Goal: Task Accomplishment & Management: Manage account settings

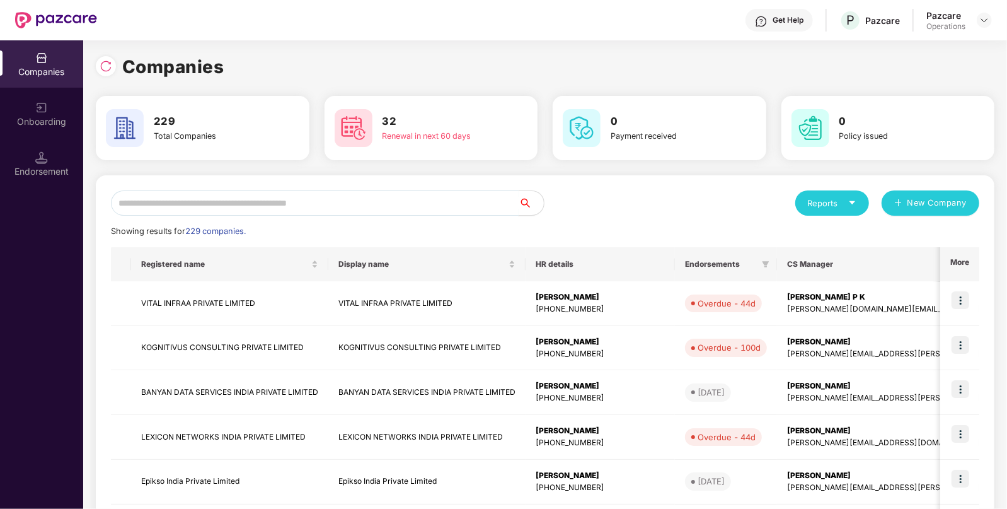
click at [345, 211] on input "text" at bounding box center [315, 202] width 408 height 25
type input "*"
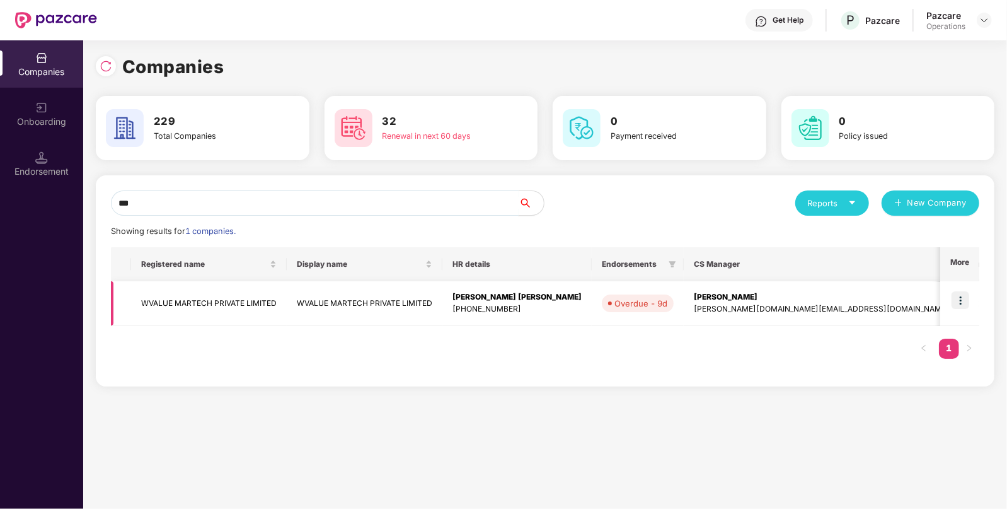
type input "***"
click at [197, 304] on td "WVALUE MARTECH PRIVATE LIMITED" at bounding box center [209, 303] width 156 height 45
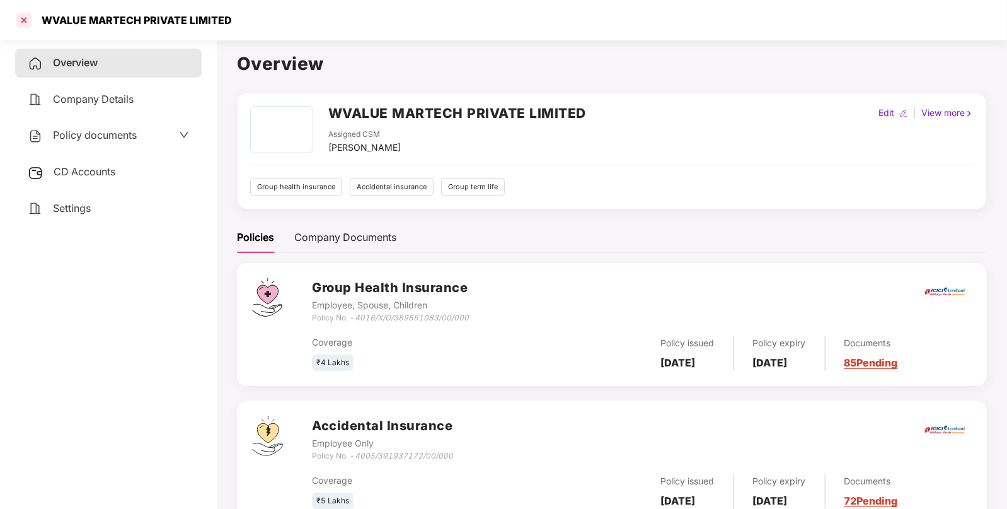
click at [28, 14] on div at bounding box center [24, 20] width 20 height 20
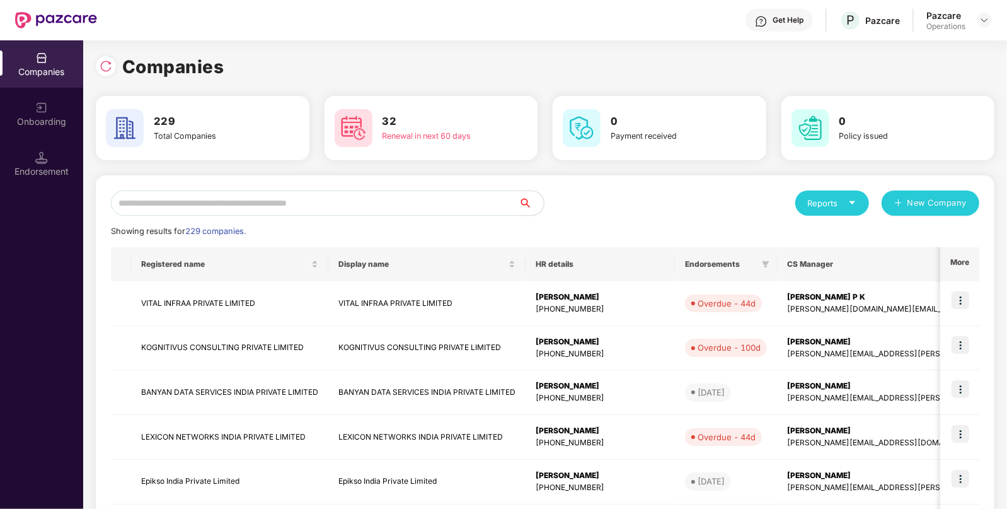
click at [243, 199] on input "text" at bounding box center [315, 202] width 408 height 25
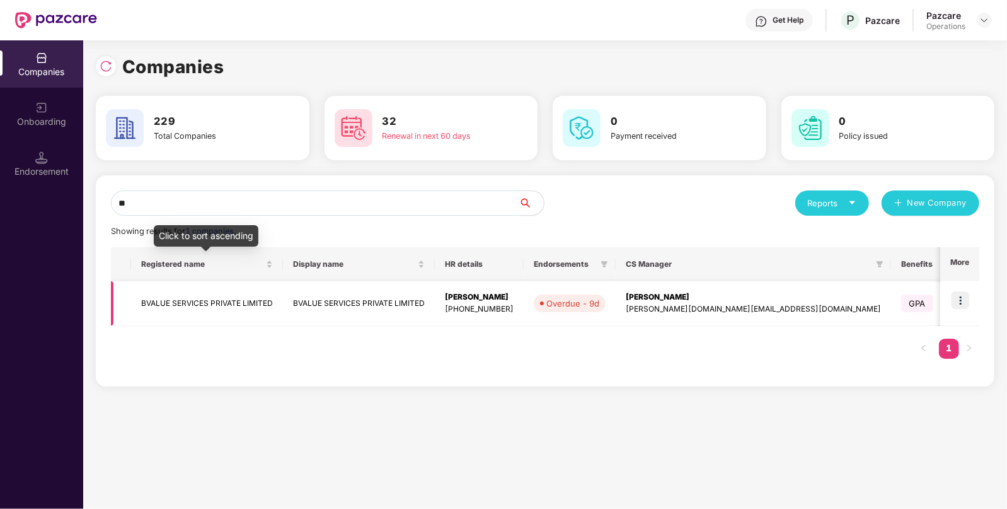
type input "**"
click at [202, 286] on td "BVALUE SERVICES PRIVATE LIMITED" at bounding box center [207, 303] width 152 height 45
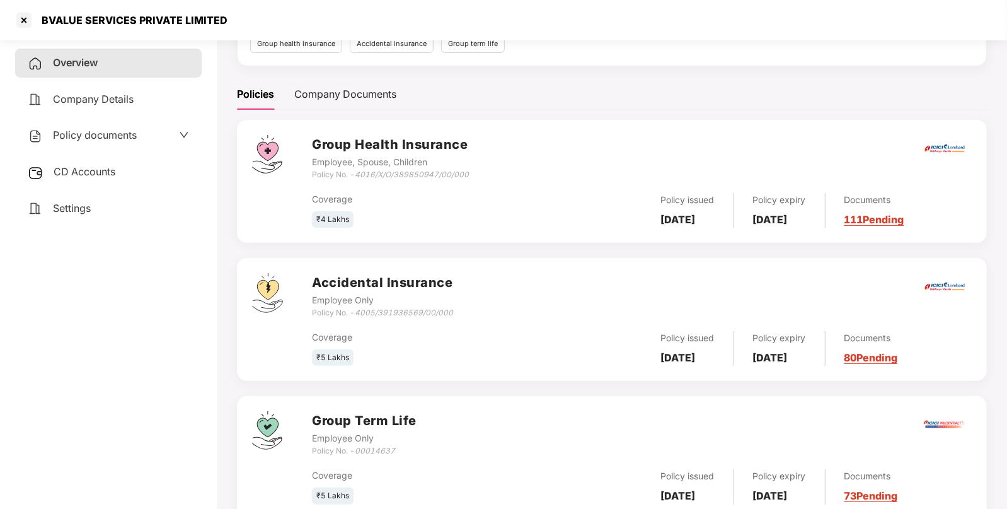
scroll to position [164, 0]
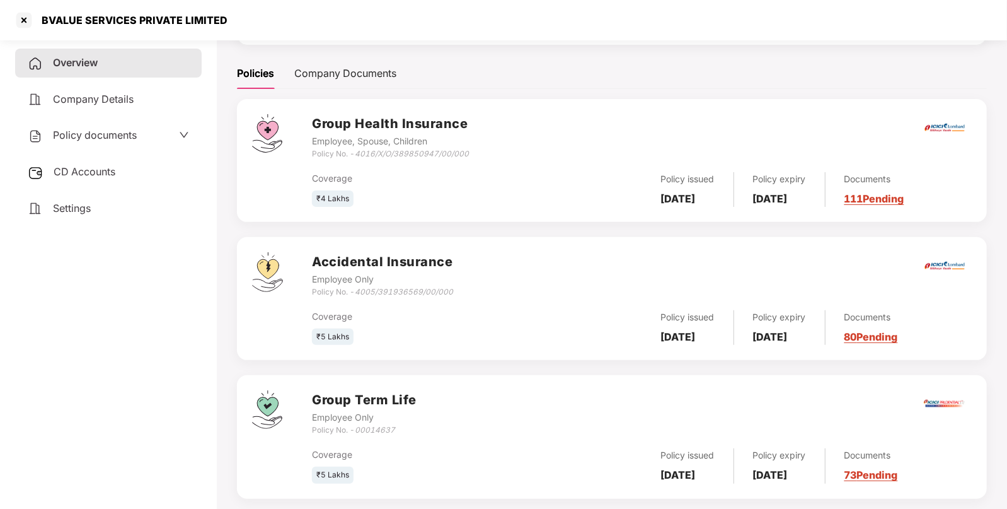
click at [82, 168] on span "CD Accounts" at bounding box center [85, 171] width 62 height 13
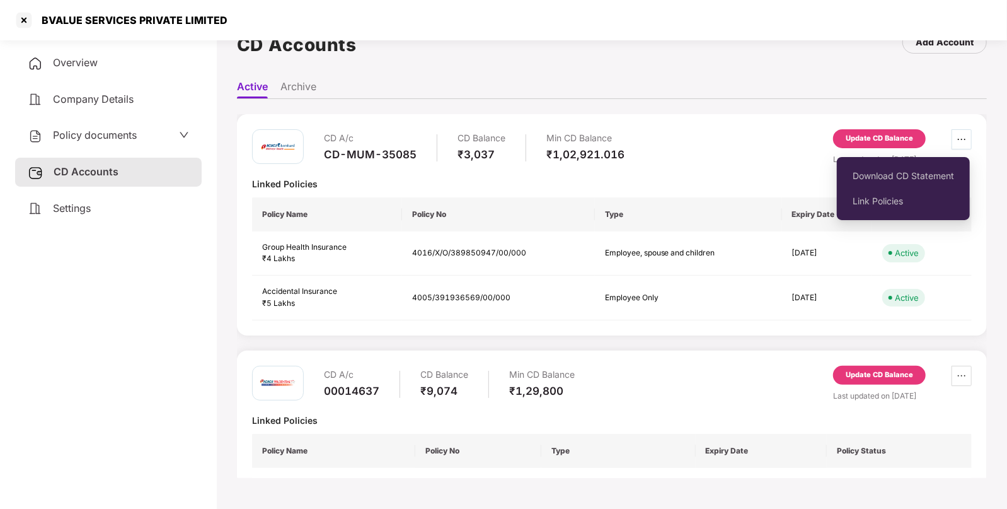
click at [958, 132] on button "button" at bounding box center [962, 139] width 20 height 20
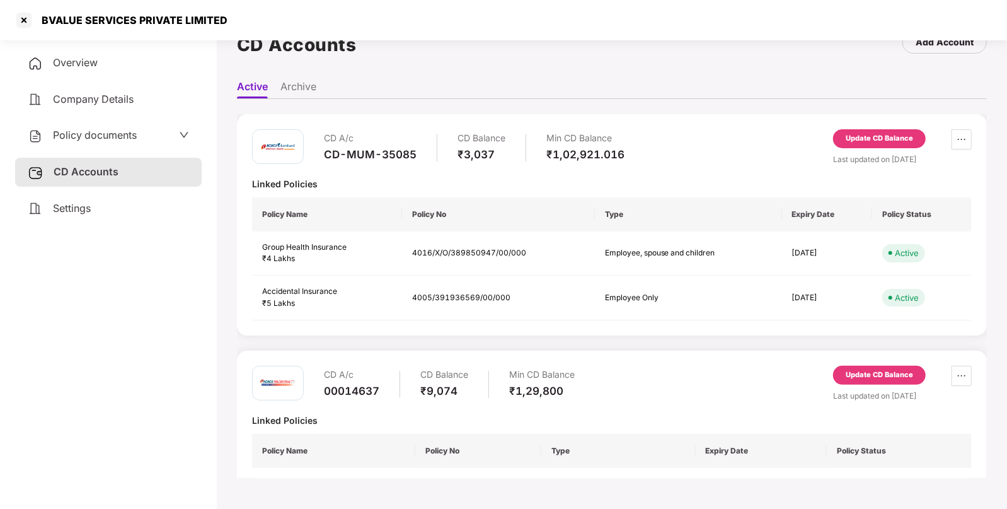
click at [907, 139] on div "Update CD Balance" at bounding box center [879, 138] width 67 height 11
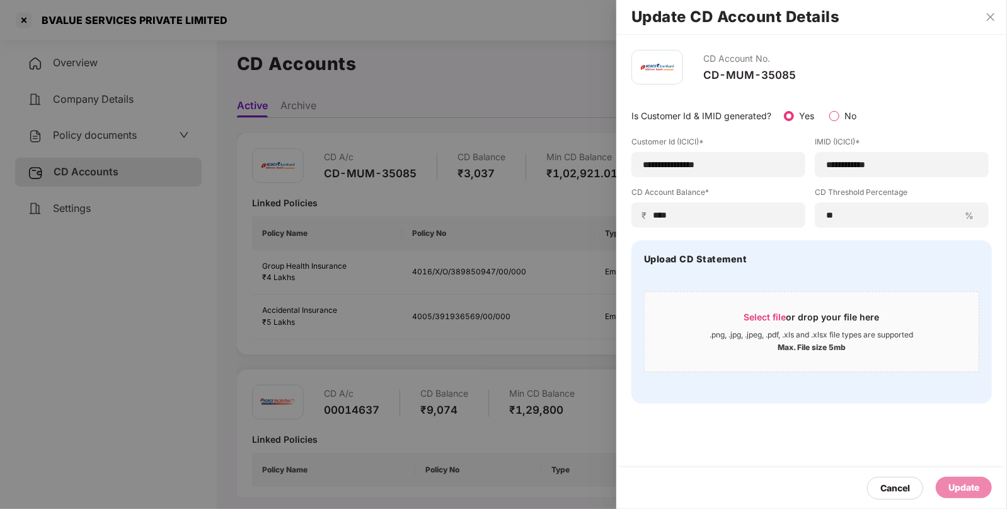
scroll to position [0, 0]
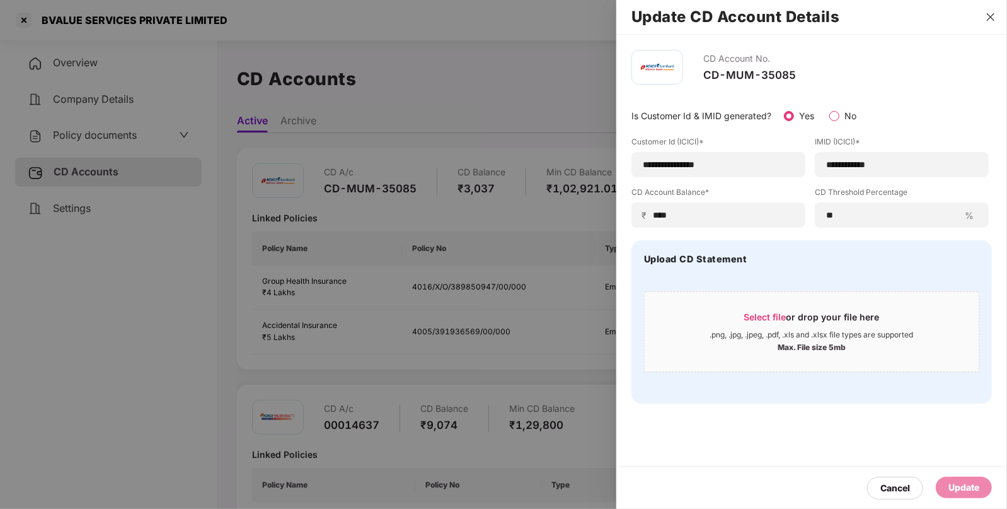
click at [992, 14] on icon "close" at bounding box center [991, 17] width 10 height 10
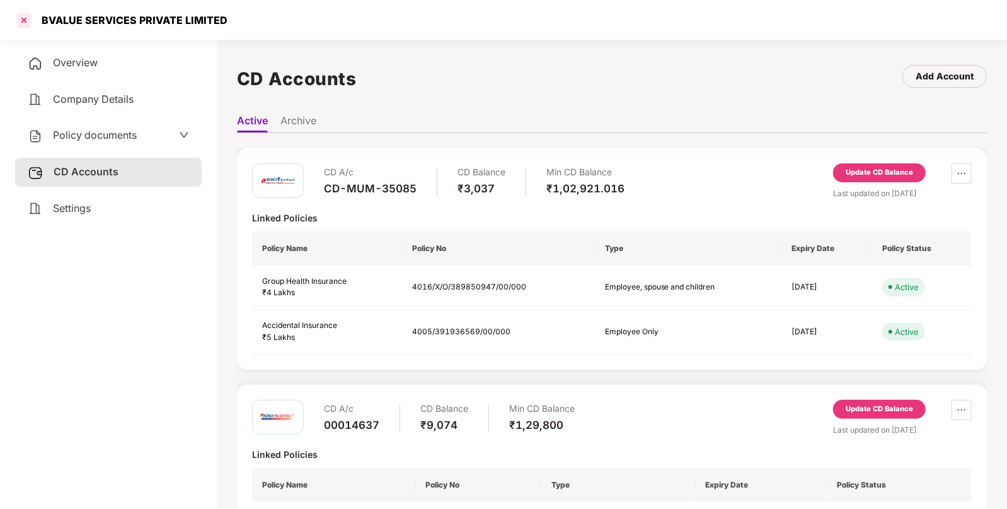
click at [21, 23] on div at bounding box center [24, 20] width 20 height 20
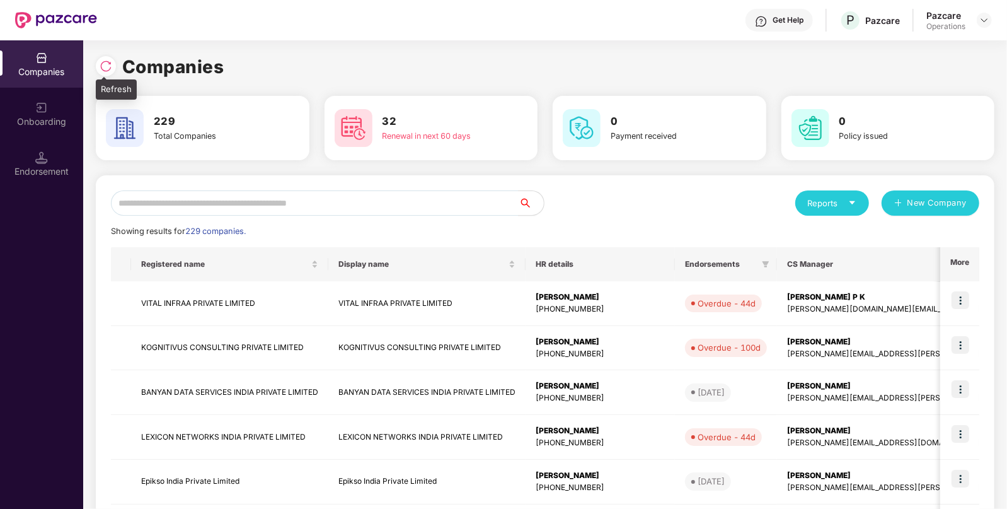
click at [104, 63] on img at bounding box center [106, 66] width 13 height 13
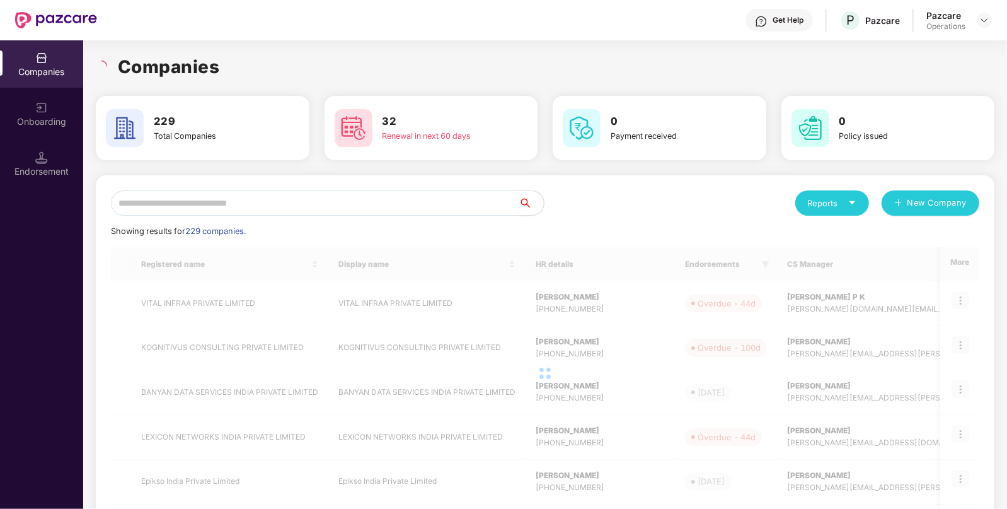
click at [197, 205] on input "text" at bounding box center [315, 202] width 408 height 25
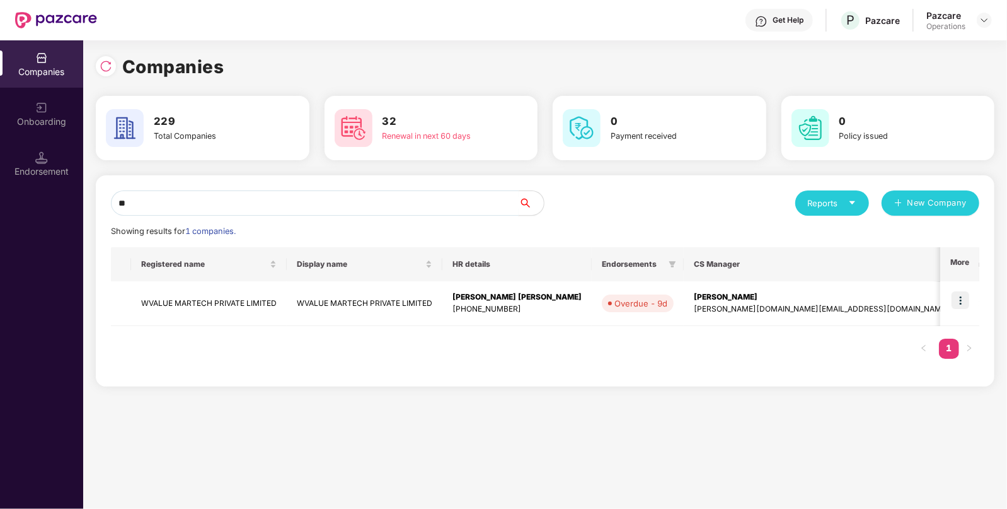
type input "*"
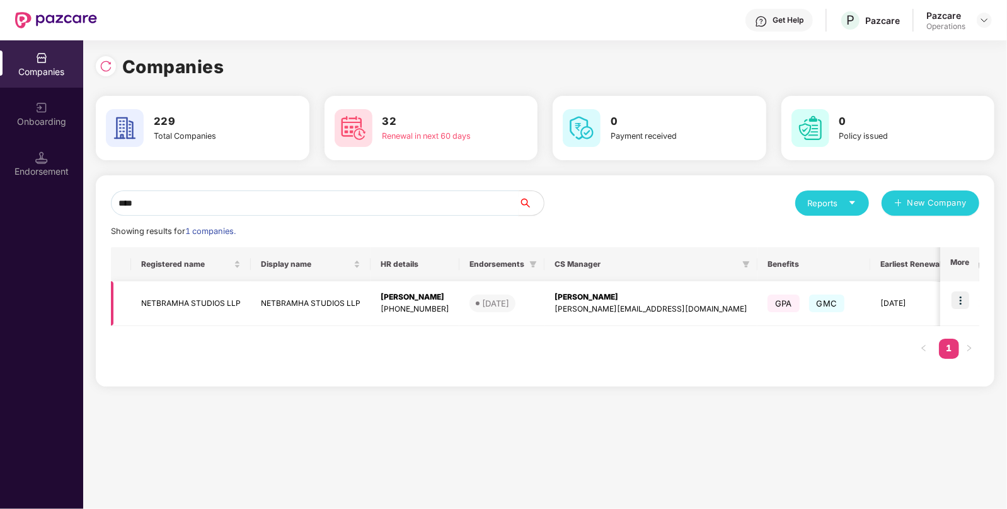
type input "****"
click at [964, 299] on img at bounding box center [961, 300] width 18 height 18
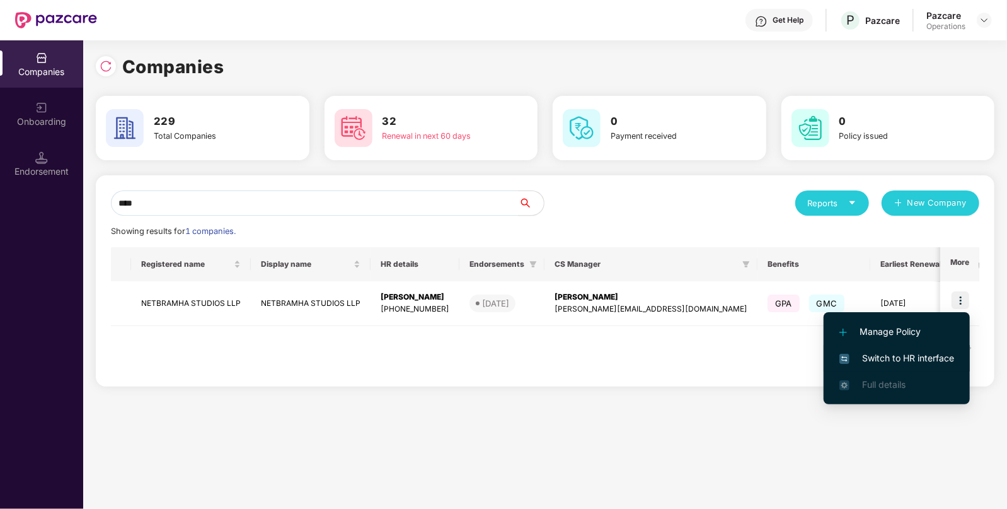
click at [874, 351] on span "Switch to HR interface" at bounding box center [897, 358] width 115 height 14
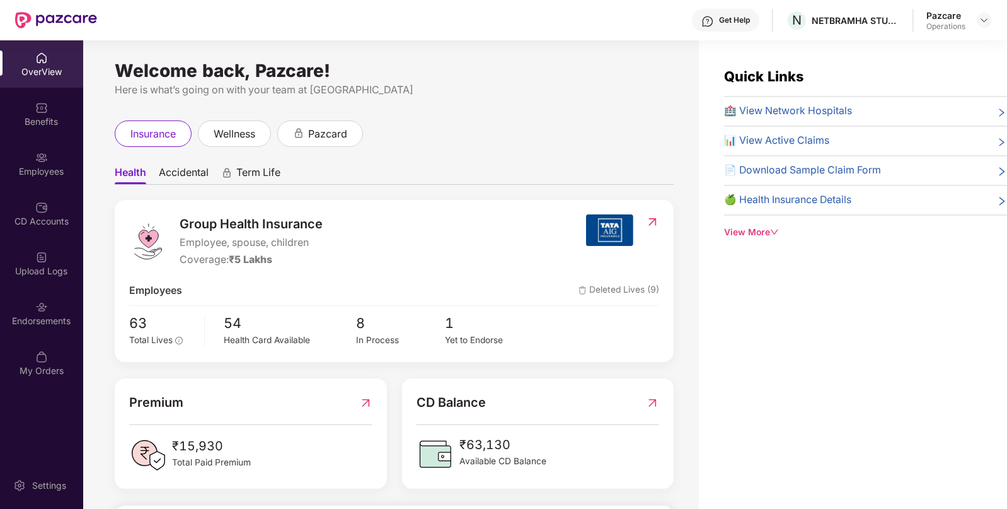
click at [44, 66] on div "OverView" at bounding box center [41, 72] width 83 height 13
click at [985, 16] on img at bounding box center [985, 20] width 10 height 10
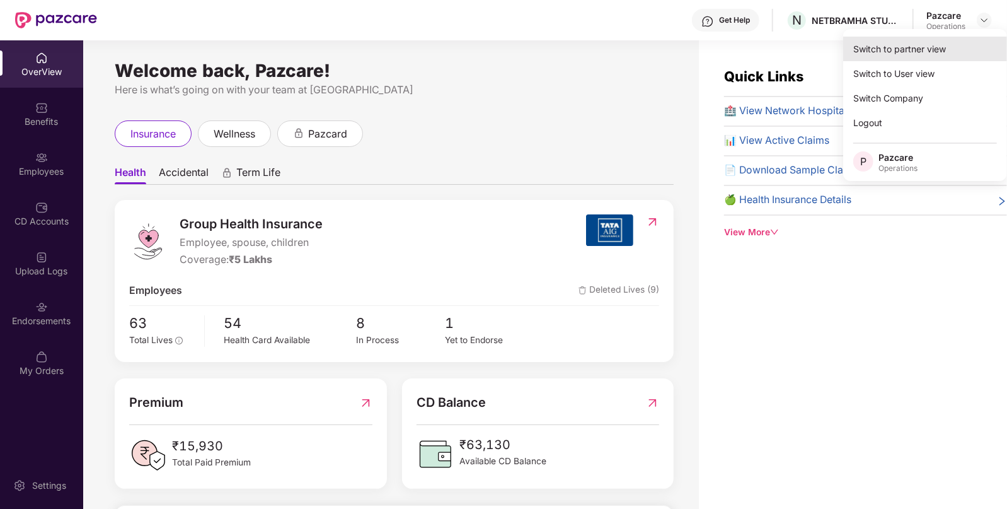
click at [902, 44] on div "Switch to partner view" at bounding box center [926, 49] width 164 height 25
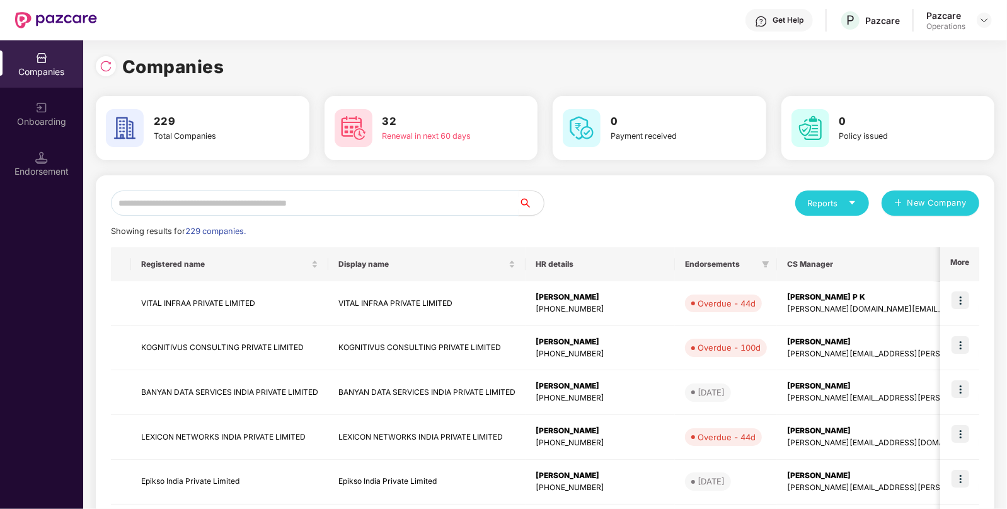
click at [300, 199] on input "text" at bounding box center [315, 202] width 408 height 25
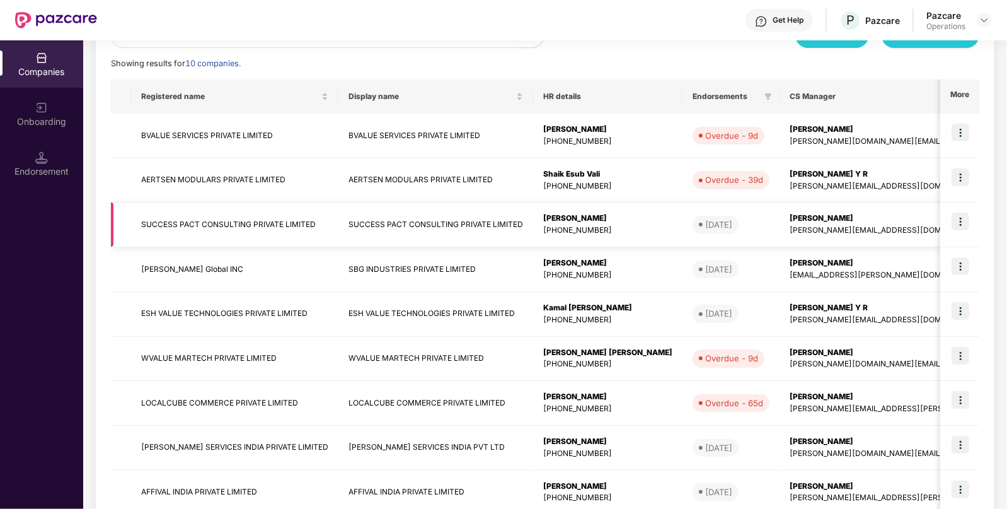
scroll to position [195, 0]
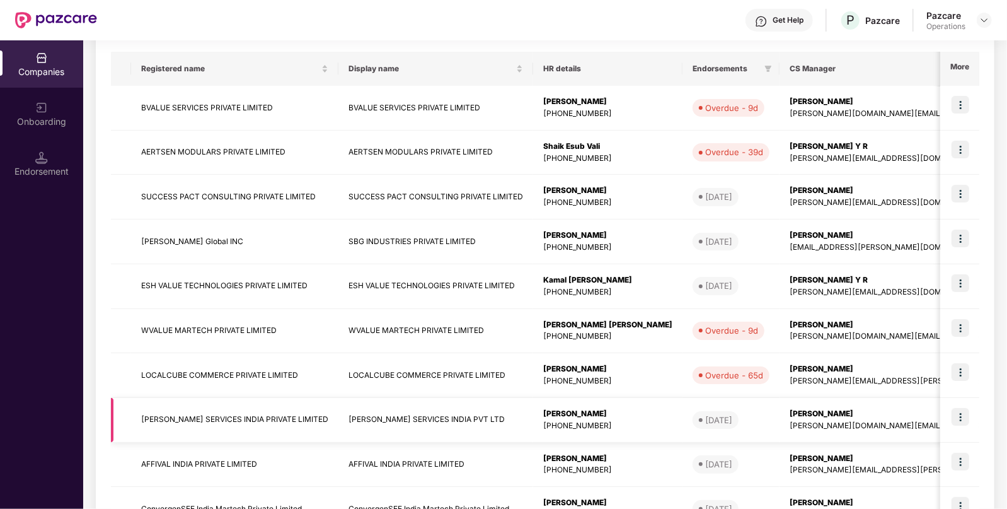
type input "***"
click at [202, 419] on td "[PERSON_NAME] SERVICES INDIA PRIVATE LIMITED" at bounding box center [234, 420] width 207 height 45
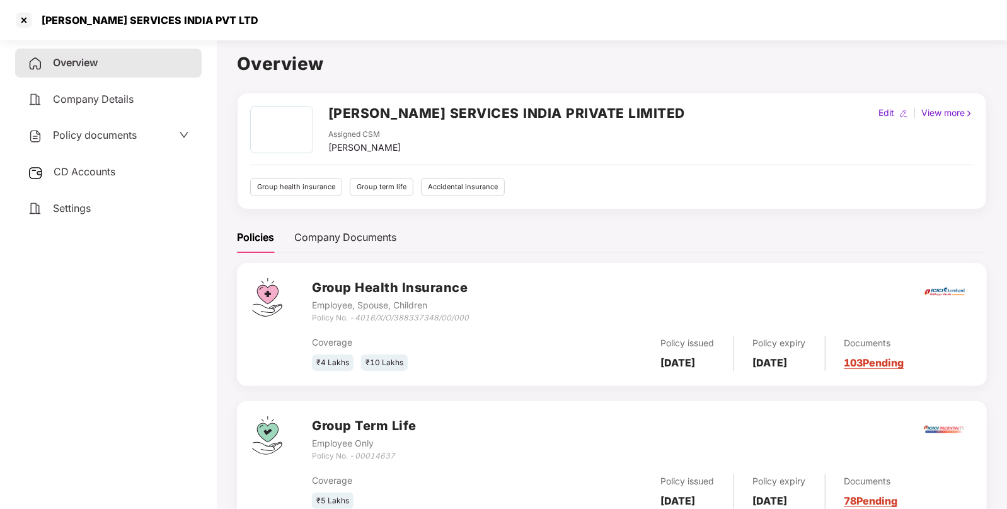
click at [79, 170] on span "CD Accounts" at bounding box center [85, 171] width 62 height 13
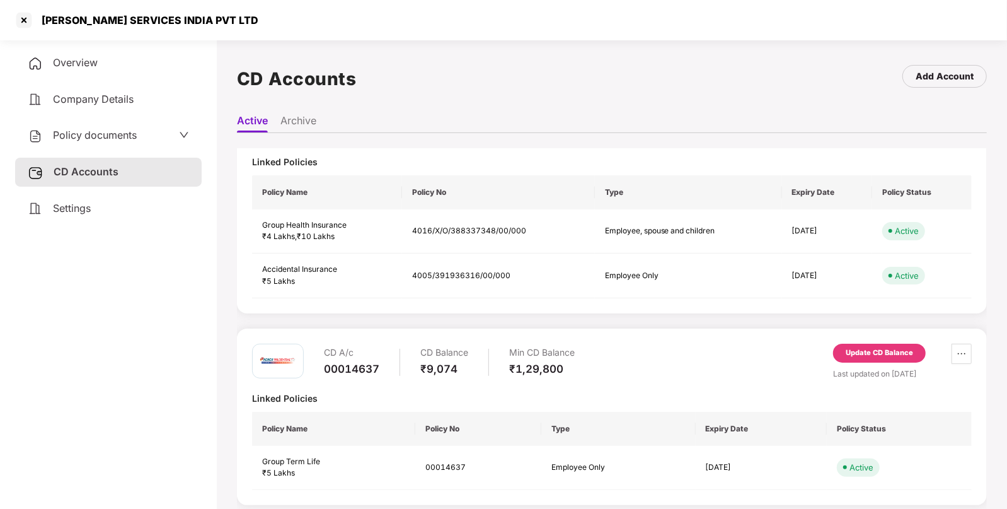
scroll to position [0, 0]
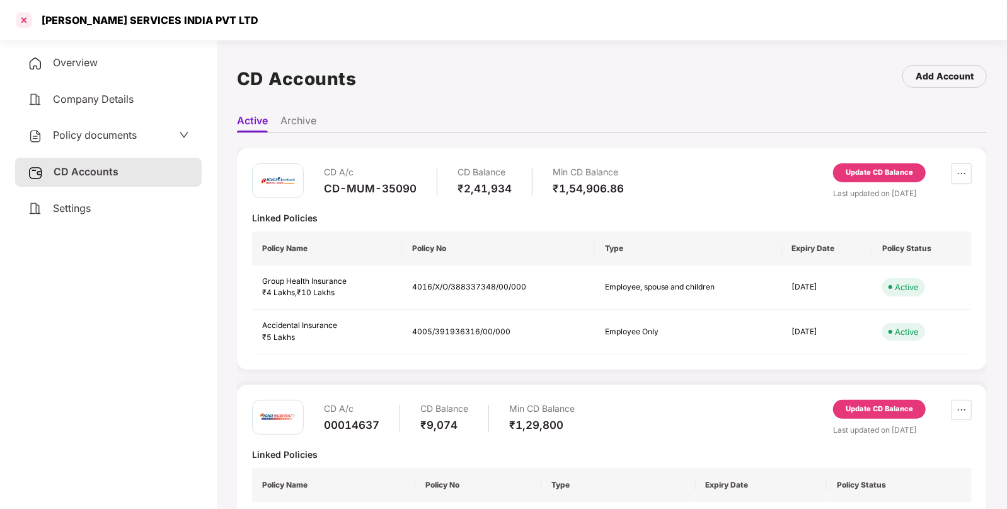
click at [17, 16] on div at bounding box center [24, 20] width 20 height 20
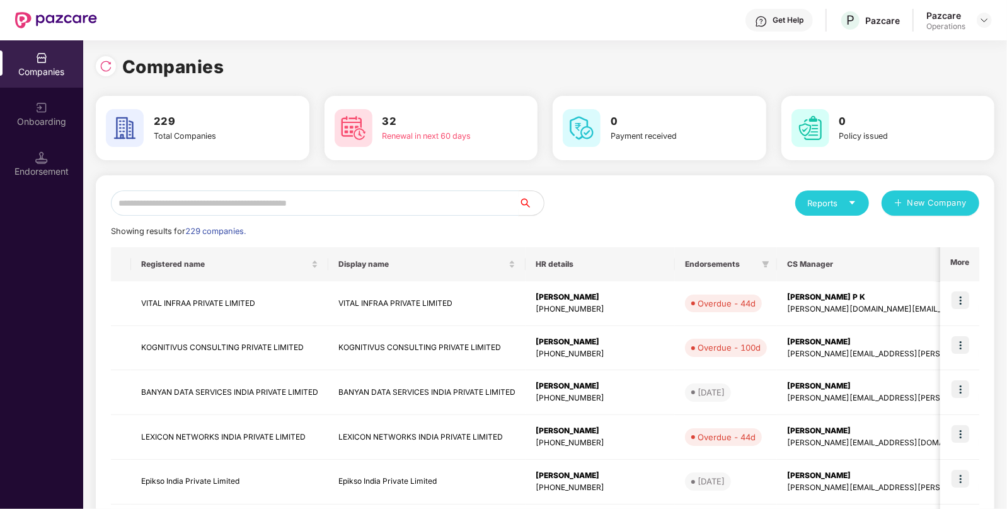
click at [221, 207] on input "text" at bounding box center [315, 202] width 408 height 25
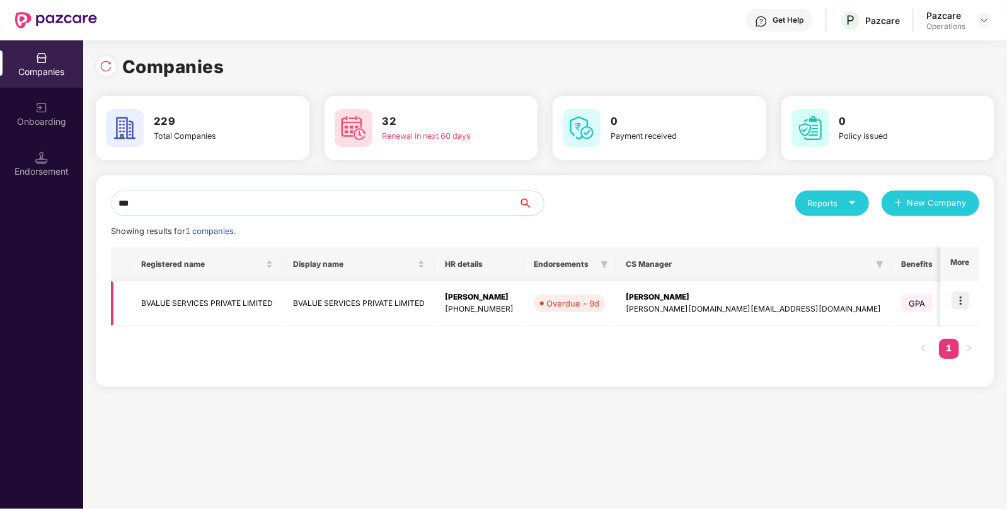
type input "***"
click at [160, 303] on td "BVALUE SERVICES PRIVATE LIMITED" at bounding box center [207, 303] width 152 height 45
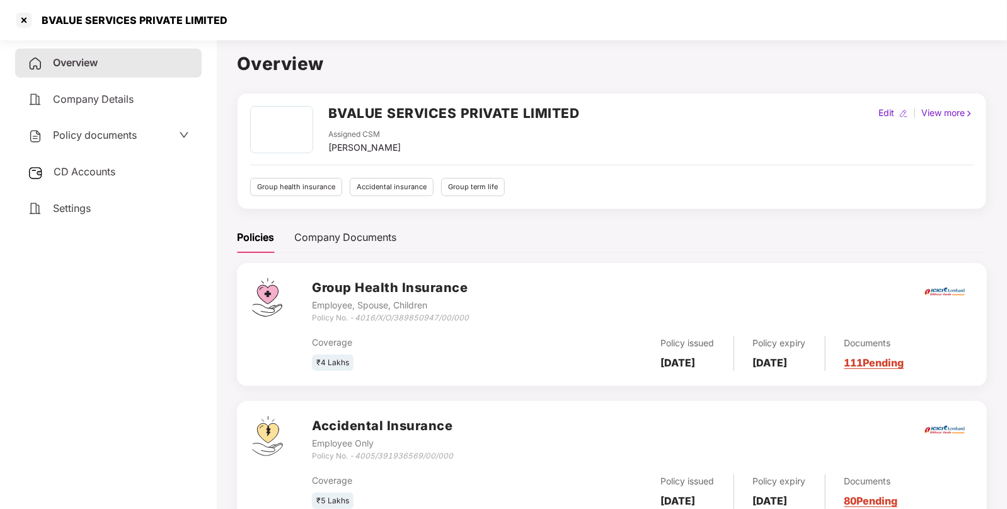
click at [84, 166] on span "CD Accounts" at bounding box center [85, 171] width 62 height 13
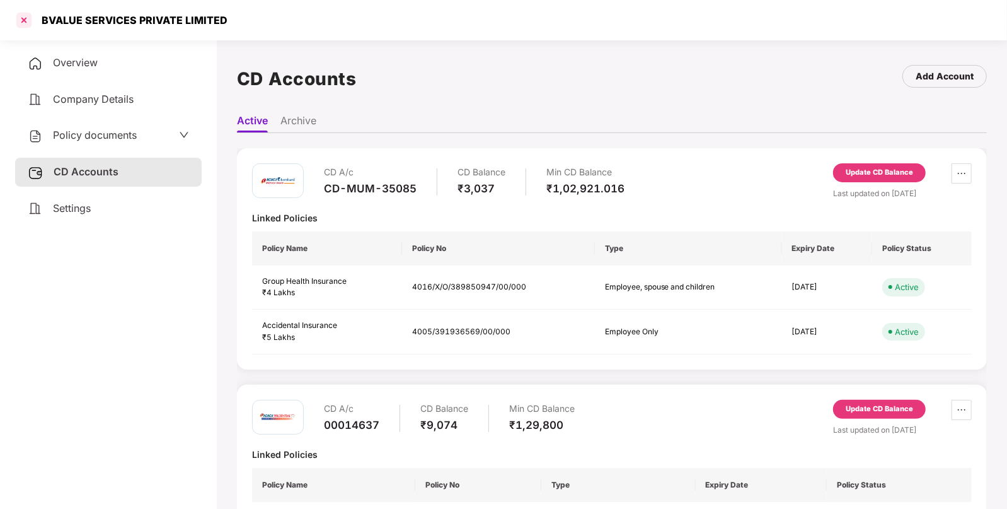
click at [30, 14] on div at bounding box center [24, 20] width 20 height 20
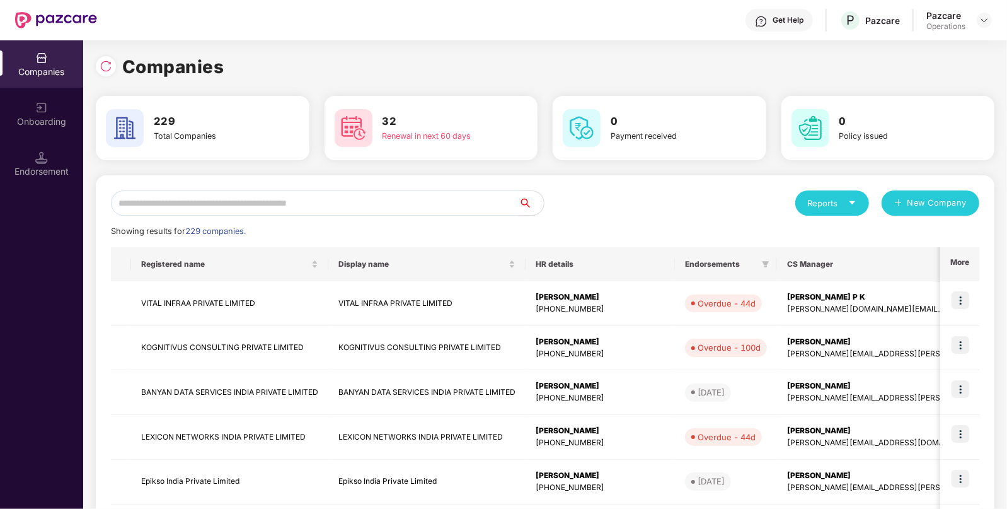
click at [287, 205] on input "text" at bounding box center [315, 202] width 408 height 25
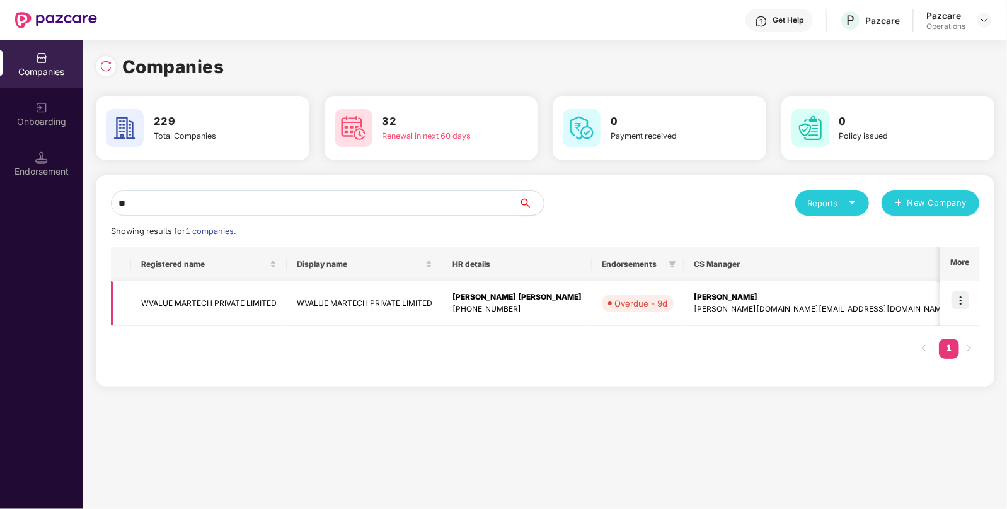
type input "**"
click at [190, 295] on td "WVALUE MARTECH PRIVATE LIMITED" at bounding box center [209, 303] width 156 height 45
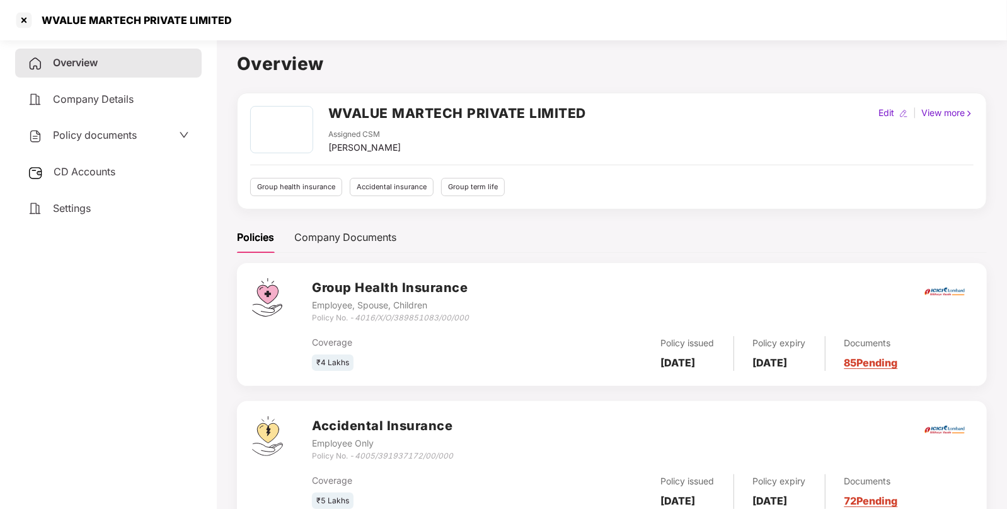
click at [94, 164] on div "CD Accounts" at bounding box center [108, 172] width 187 height 29
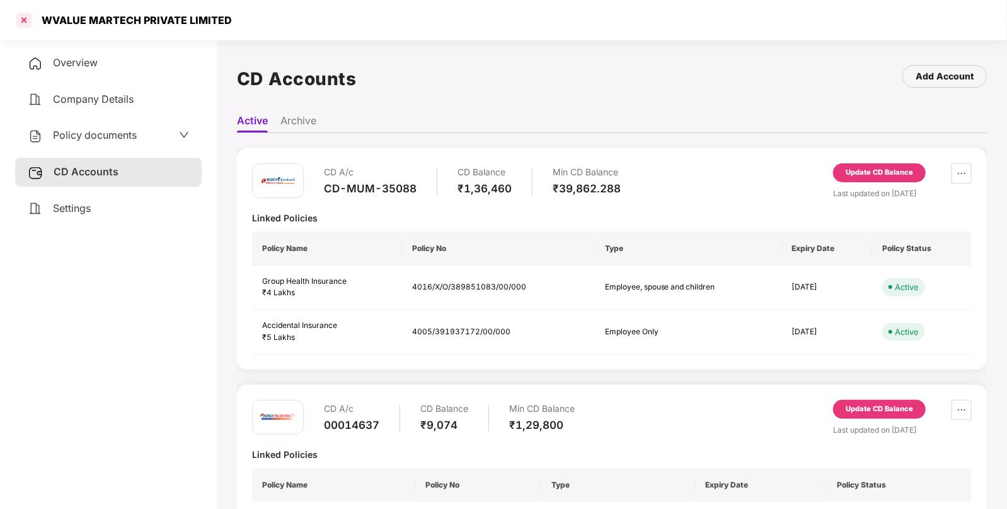
click at [19, 25] on div at bounding box center [24, 20] width 20 height 20
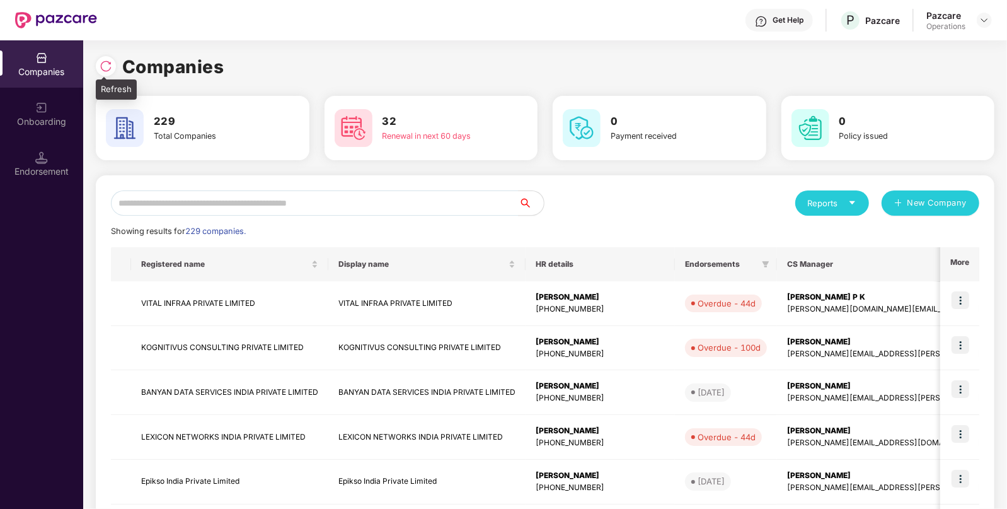
click at [98, 63] on div at bounding box center [106, 66] width 20 height 20
click at [339, 208] on input "text" at bounding box center [315, 202] width 408 height 25
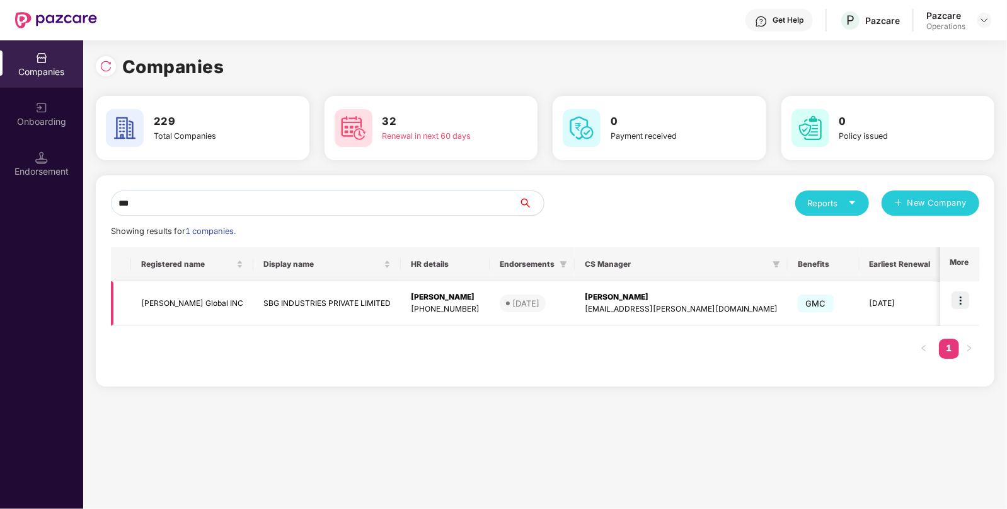
type input "***"
click at [171, 303] on td "[PERSON_NAME] Global INC" at bounding box center [192, 303] width 122 height 45
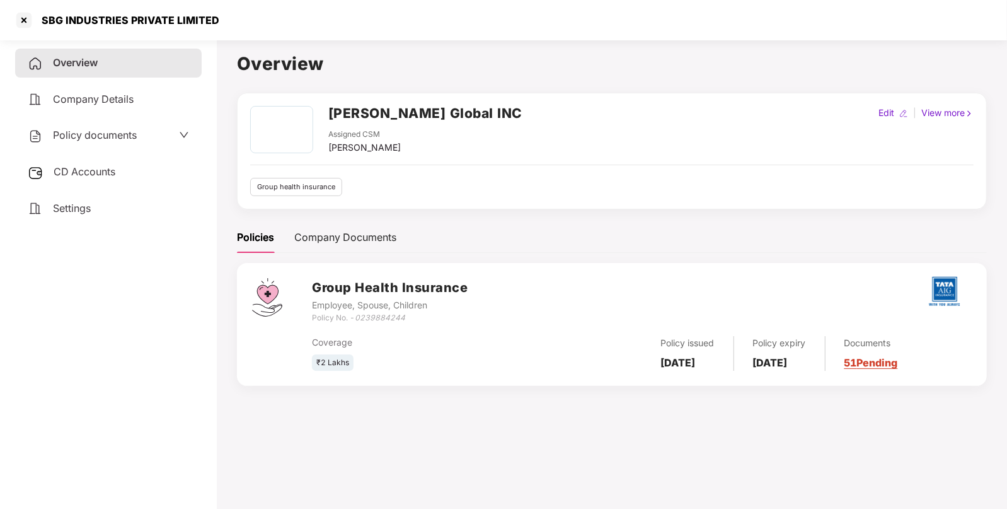
click at [69, 177] on span "CD Accounts" at bounding box center [85, 171] width 62 height 13
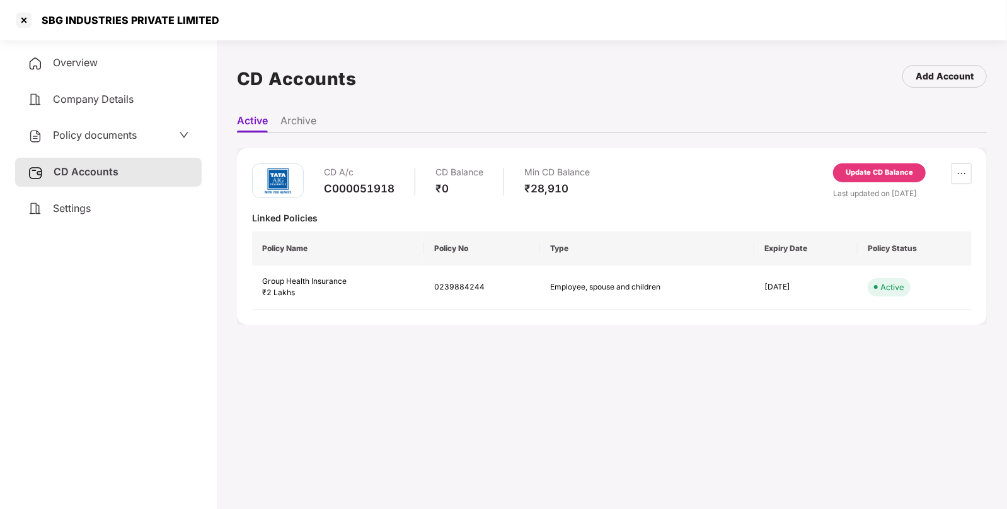
click at [864, 178] on div "Update CD Balance" at bounding box center [879, 172] width 93 height 19
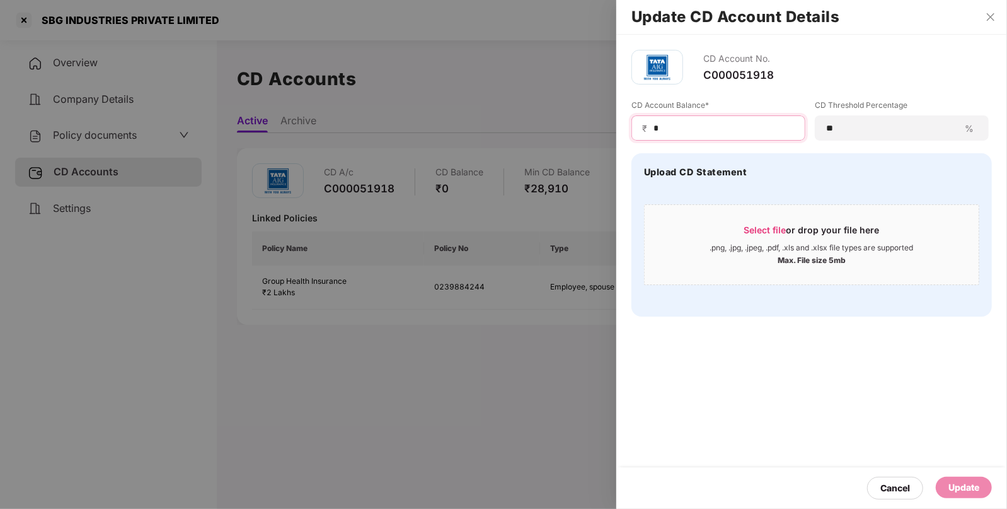
click at [684, 124] on input "*" at bounding box center [723, 128] width 142 height 13
type input "*****"
click at [966, 484] on div "Update" at bounding box center [964, 487] width 31 height 14
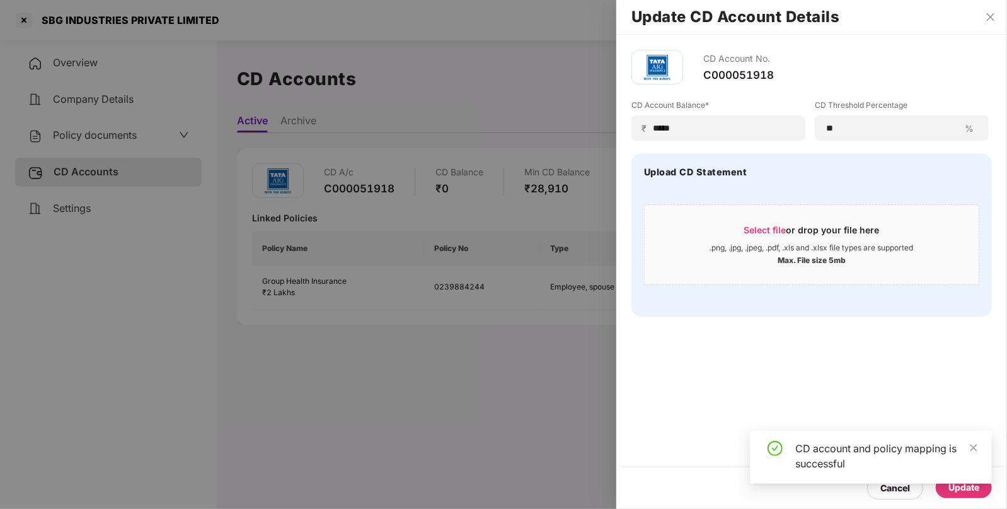
click at [54, 136] on div at bounding box center [503, 254] width 1007 height 509
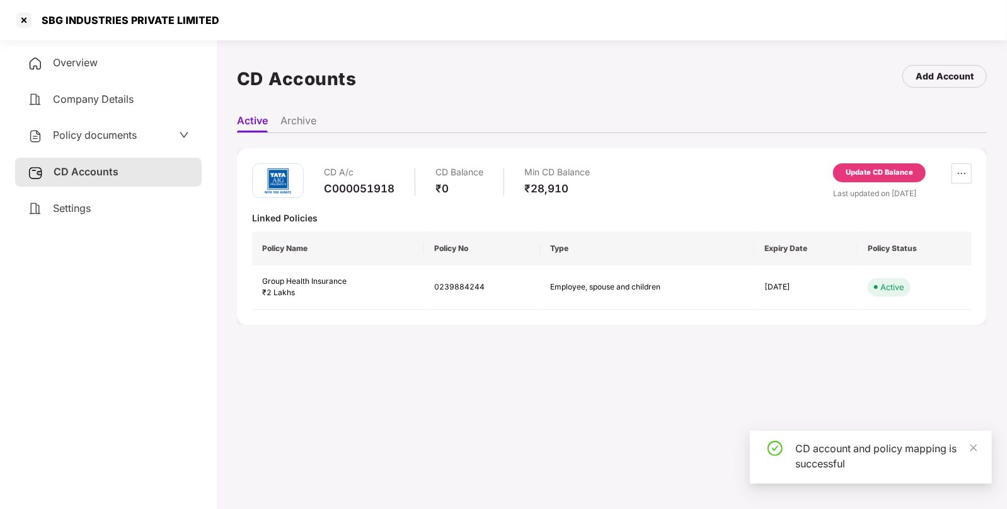
click at [54, 136] on span "Policy documents" at bounding box center [95, 135] width 84 height 13
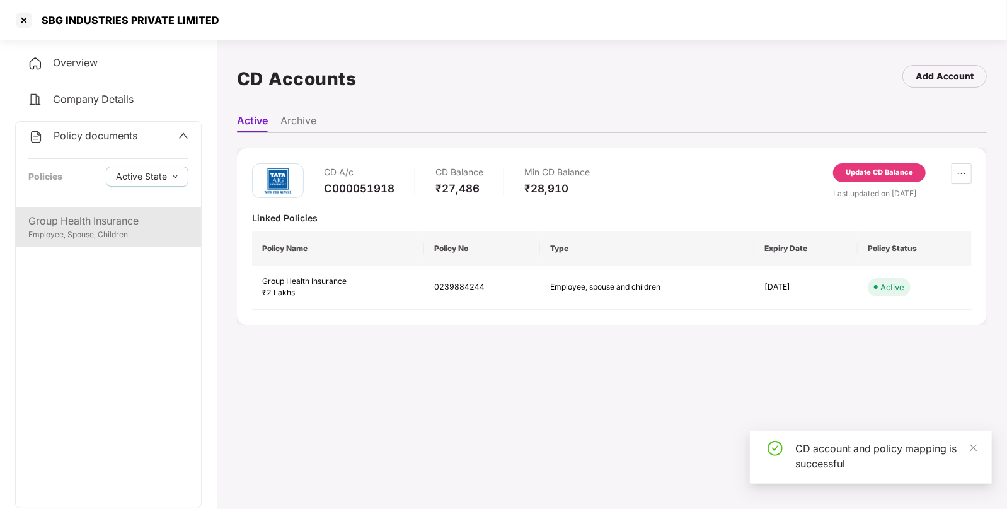
click at [93, 211] on div "Group Health Insurance Employee, Spouse, Children" at bounding box center [108, 227] width 185 height 40
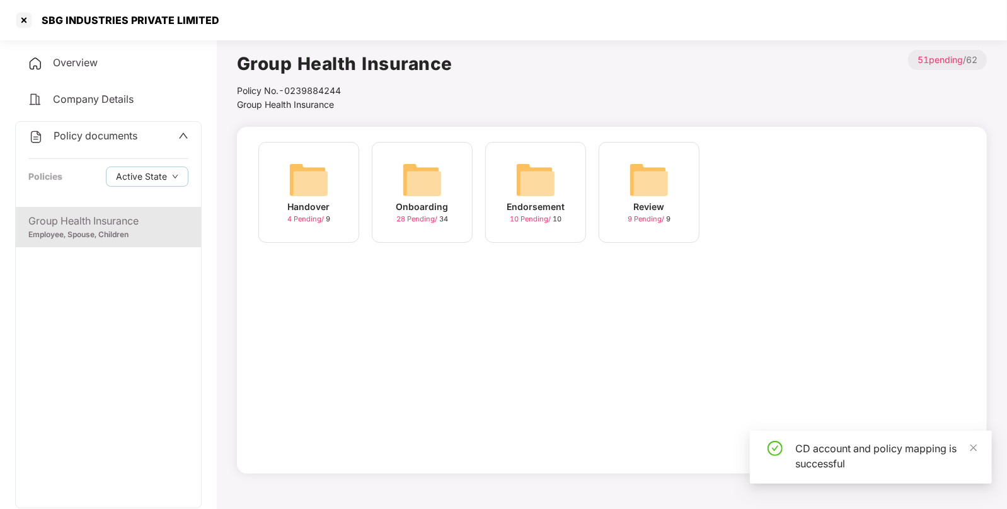
click at [546, 170] on img at bounding box center [536, 179] width 40 height 40
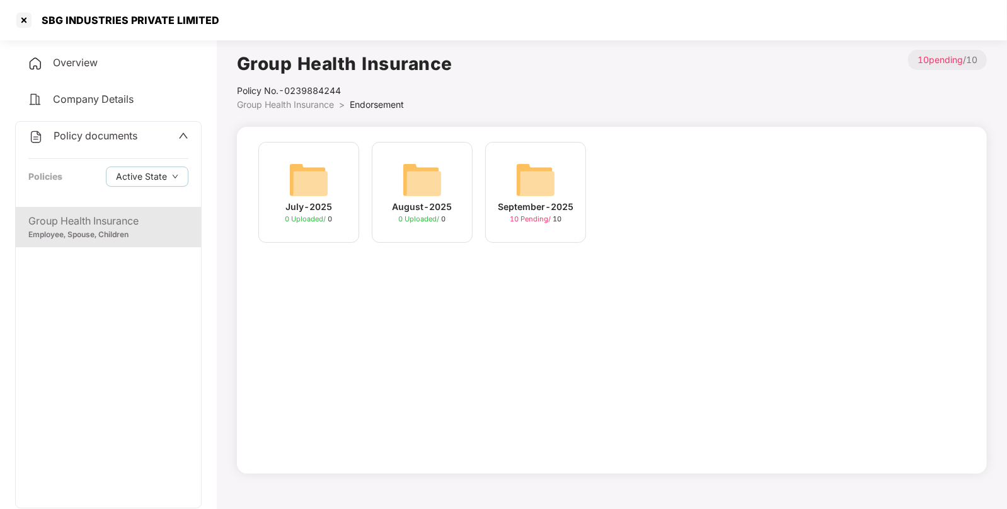
click at [523, 177] on img at bounding box center [536, 179] width 40 height 40
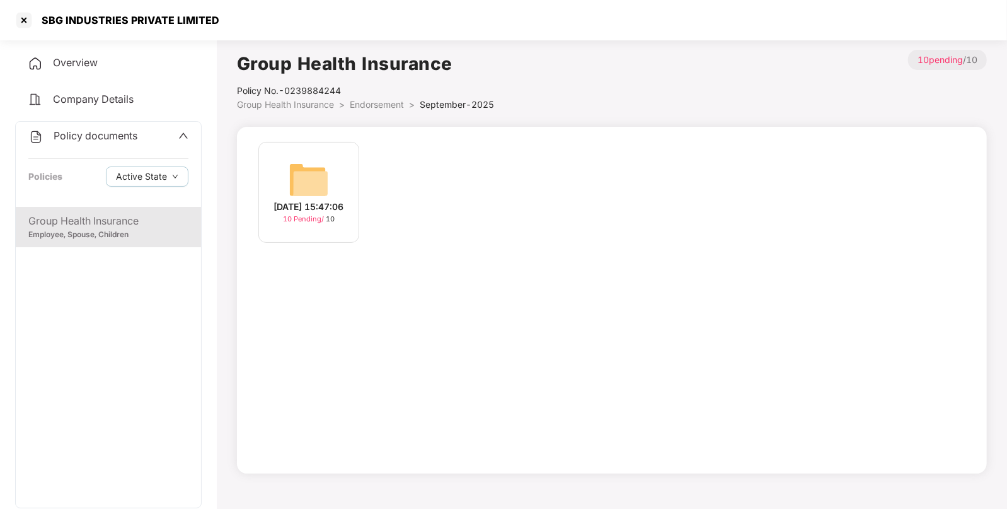
click at [308, 209] on div "[DATE] 15:47:06" at bounding box center [309, 207] width 70 height 14
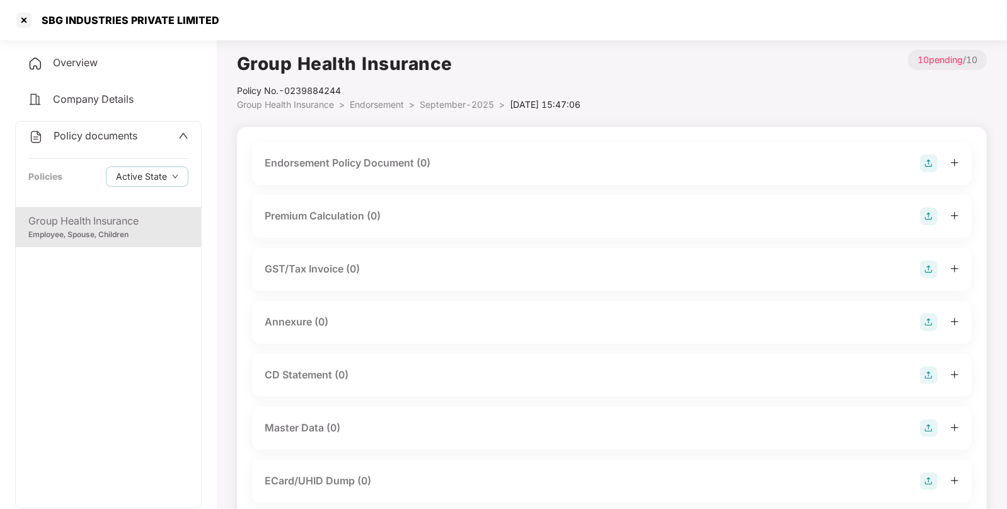
click at [929, 160] on img at bounding box center [929, 163] width 18 height 18
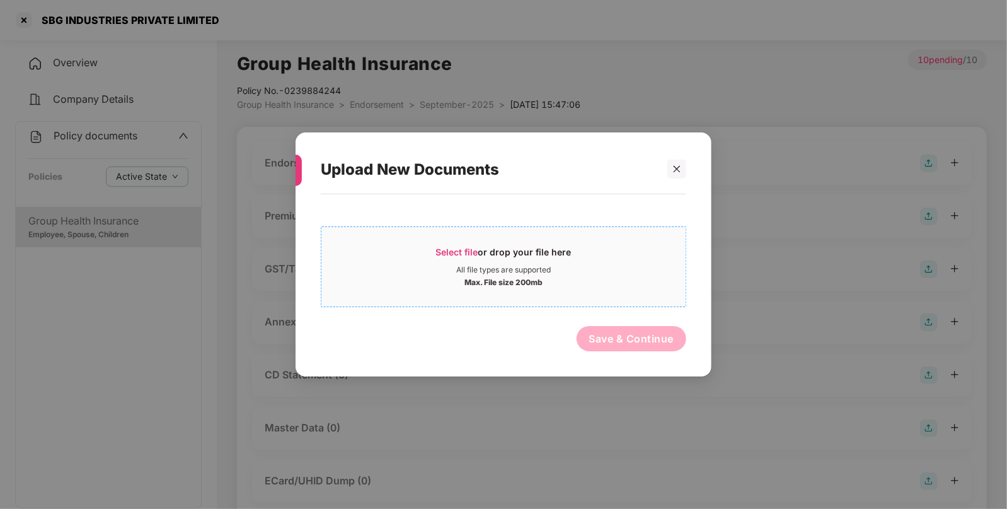
click at [449, 252] on span "Select file" at bounding box center [457, 251] width 42 height 11
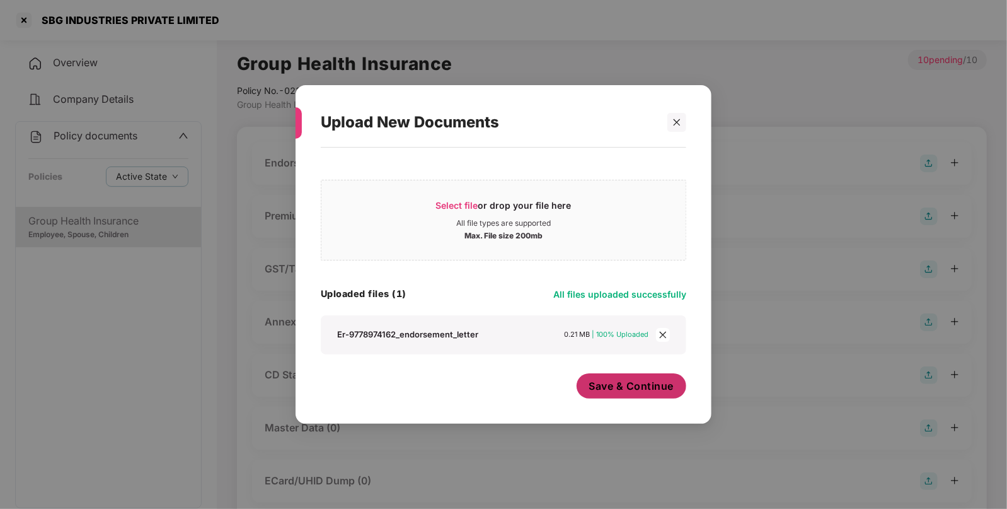
click at [606, 383] on span "Save & Continue" at bounding box center [631, 386] width 85 height 14
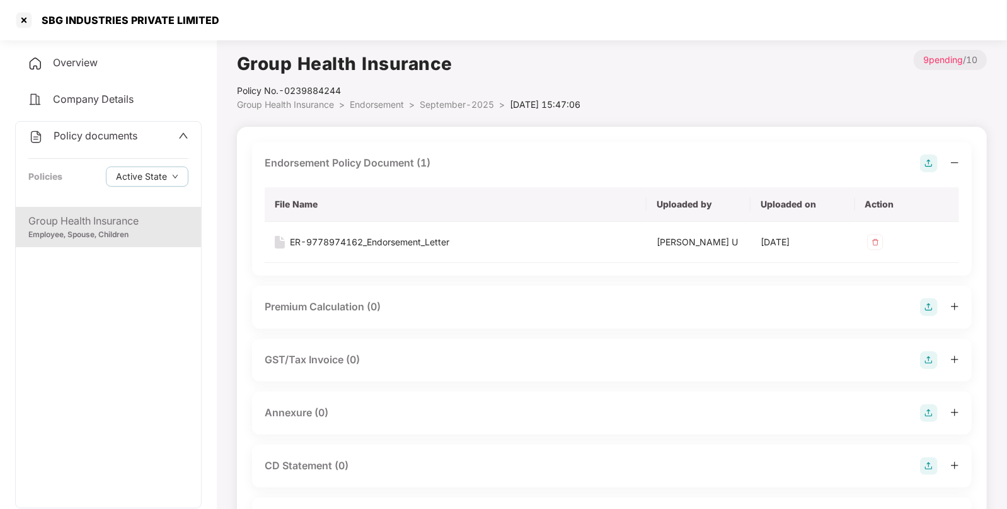
click at [928, 416] on img at bounding box center [929, 413] width 18 height 18
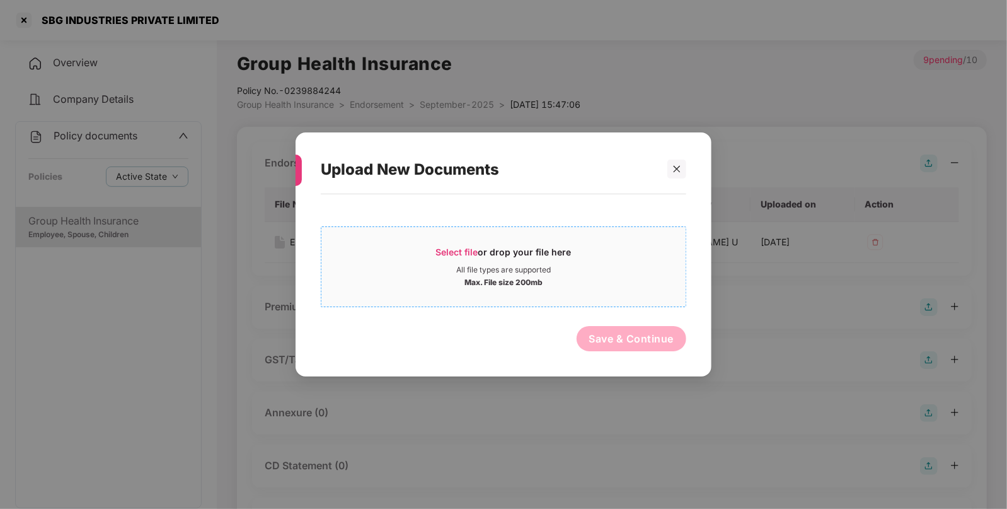
click at [463, 250] on span "Select file" at bounding box center [457, 251] width 42 height 11
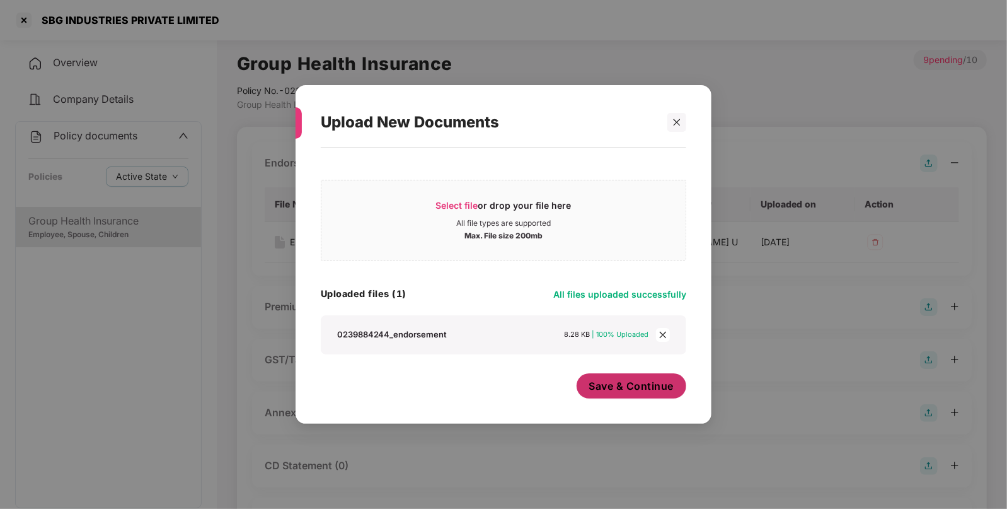
click at [622, 379] on span "Save & Continue" at bounding box center [631, 386] width 85 height 14
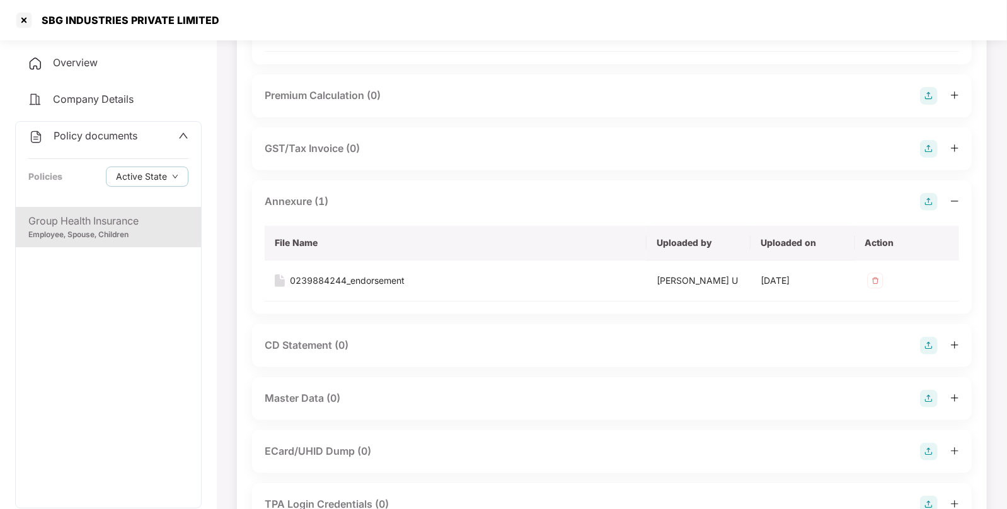
scroll to position [274, 0]
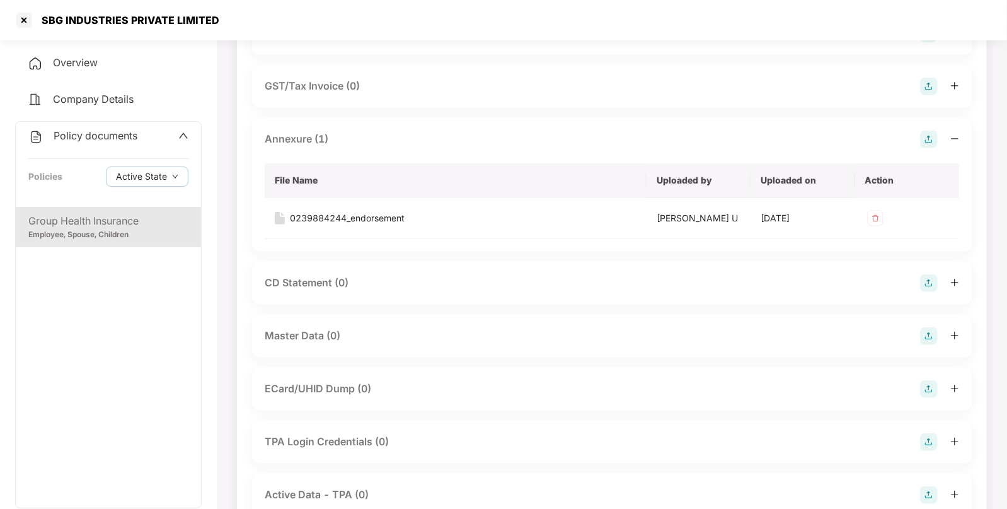
click at [924, 329] on img at bounding box center [929, 336] width 18 height 18
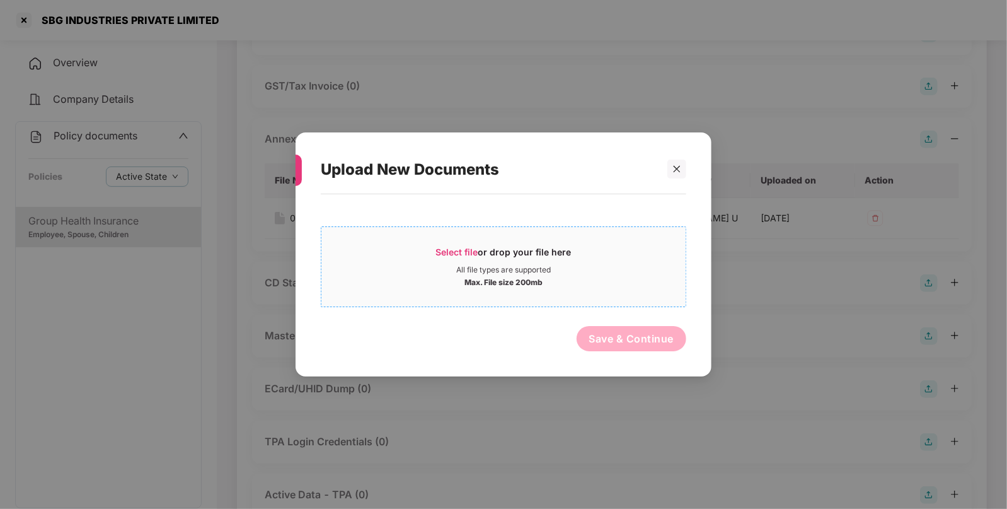
click at [451, 246] on div "Select file or drop your file here" at bounding box center [504, 255] width 136 height 19
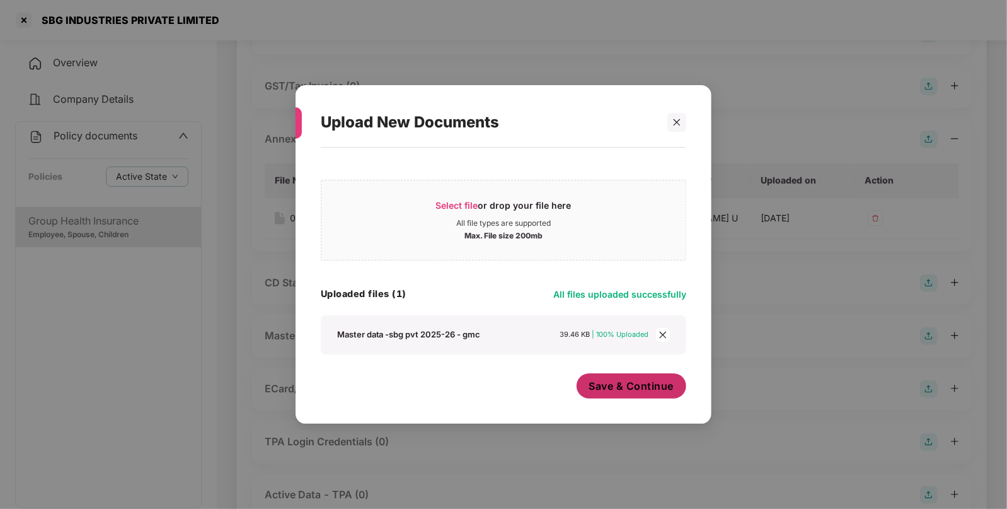
click at [610, 374] on button "Save & Continue" at bounding box center [632, 385] width 110 height 25
